Goal: Download file/media

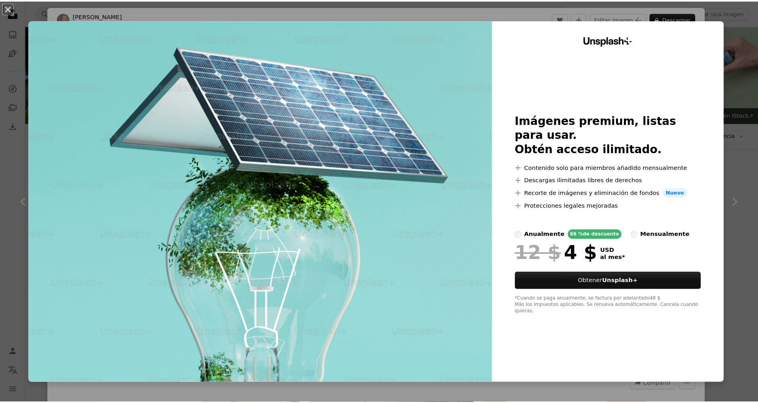
scroll to position [9935, 0]
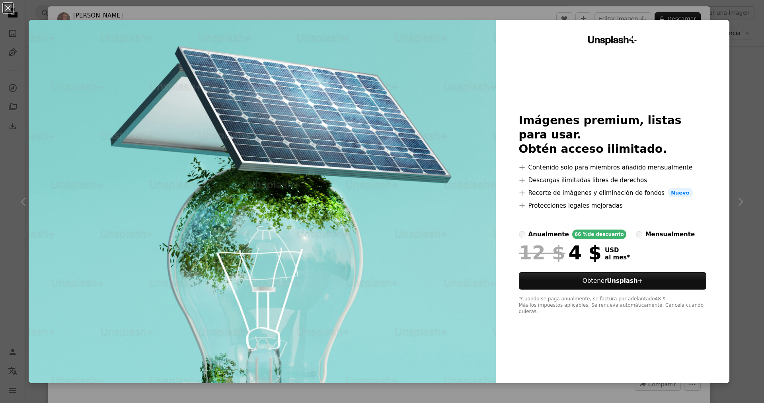
click at [742, 53] on div "An X shape Unsplash+ Imágenes premium, listas para usar. Obtén acceso ilimitado…" at bounding box center [382, 201] width 764 height 403
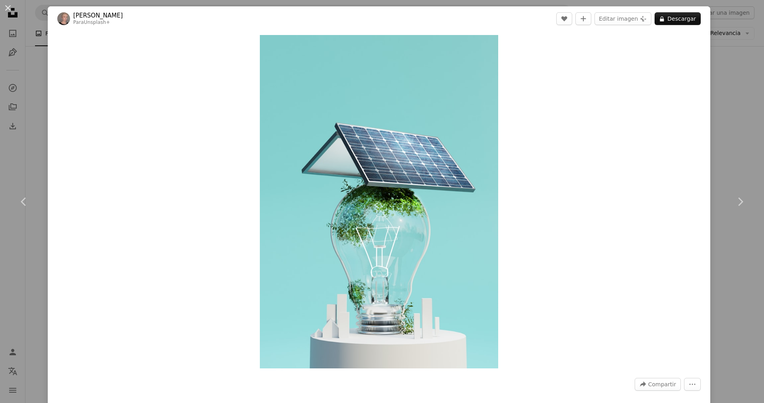
click at [19, 153] on div "An X shape Chevron left Chevron right [PERSON_NAME] Para Unsplash+ A heart A pl…" at bounding box center [382, 201] width 764 height 403
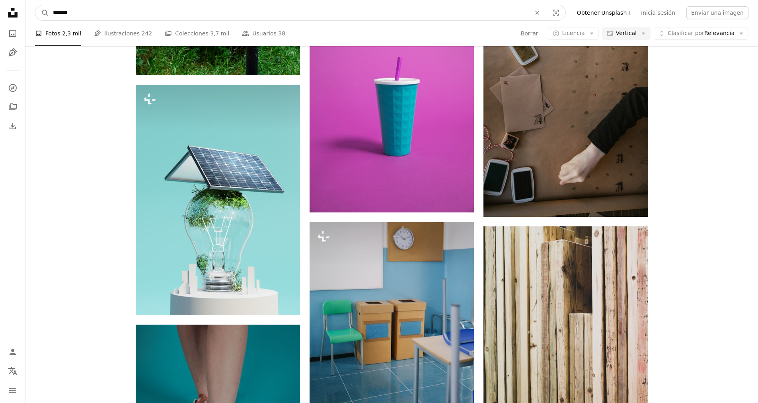
drag, startPoint x: 90, startPoint y: 8, endPoint x: 18, endPoint y: 18, distance: 72.0
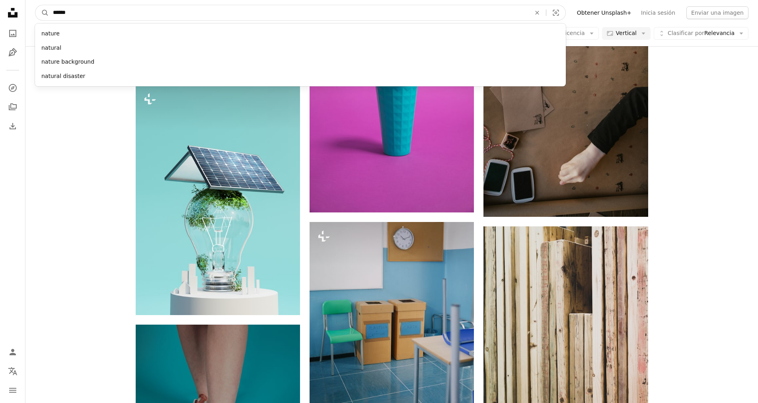
type input "******"
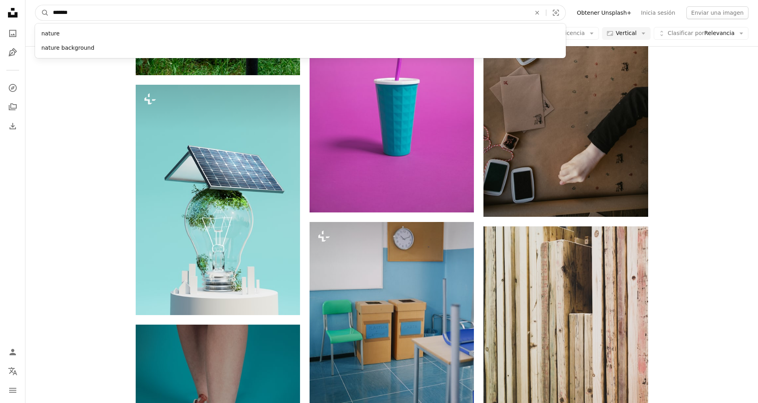
click button "A magnifying glass" at bounding box center [42, 12] width 14 height 15
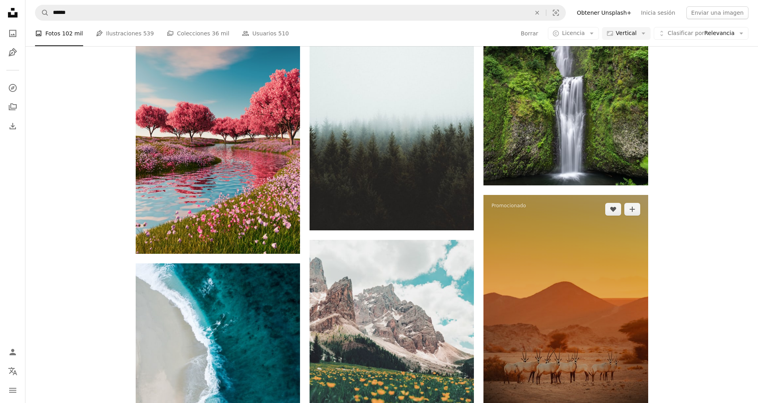
scroll to position [637, 0]
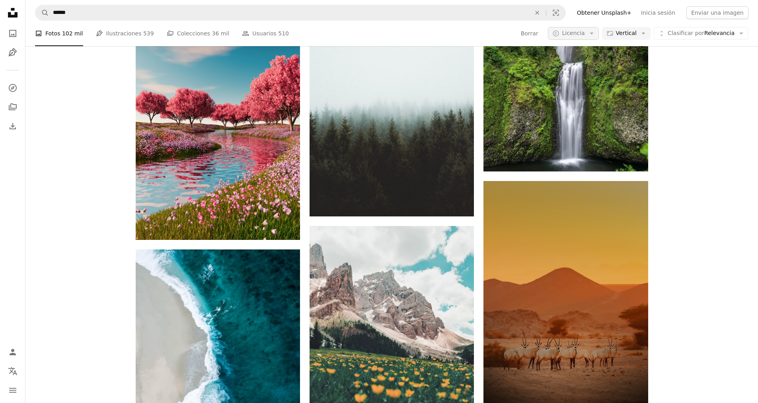
click at [595, 38] on button "A copyright icon © Licencia Arrow down" at bounding box center [573, 33] width 51 height 13
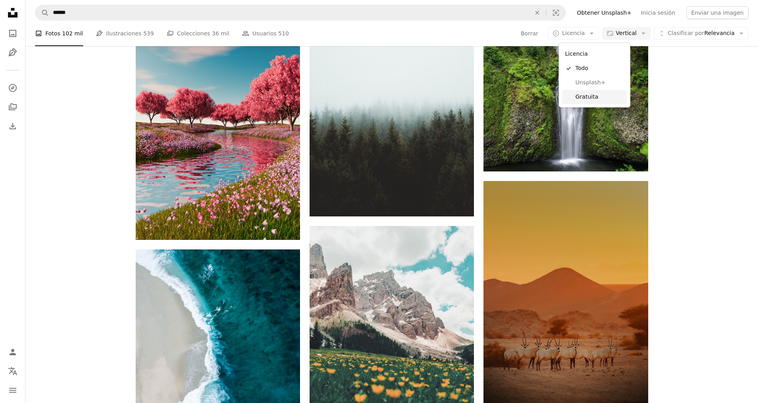
click at [588, 92] on link "Gratuita" at bounding box center [594, 97] width 65 height 14
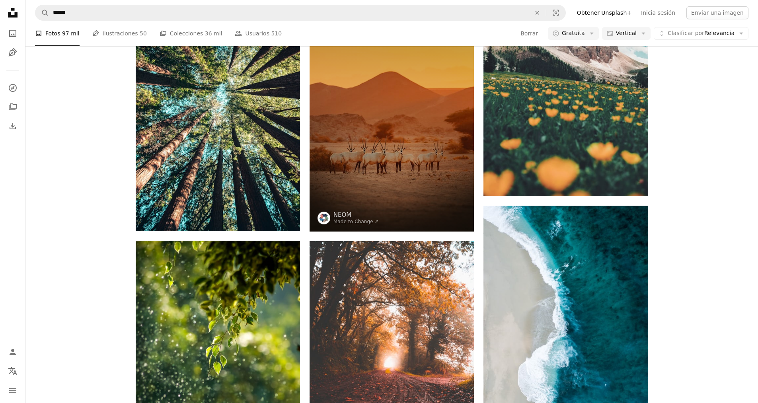
click at [693, 148] on div "Promocionado A heart A plus sign NEOM Made to Change ↗ Arrow pointing down A he…" at bounding box center [391, 364] width 733 height 1784
click at [701, 206] on div "Promocionado A heart A plus sign NEOM Made to Change ↗ Arrow pointing down A he…" at bounding box center [391, 364] width 733 height 1784
